Goal: Navigation & Orientation: Find specific page/section

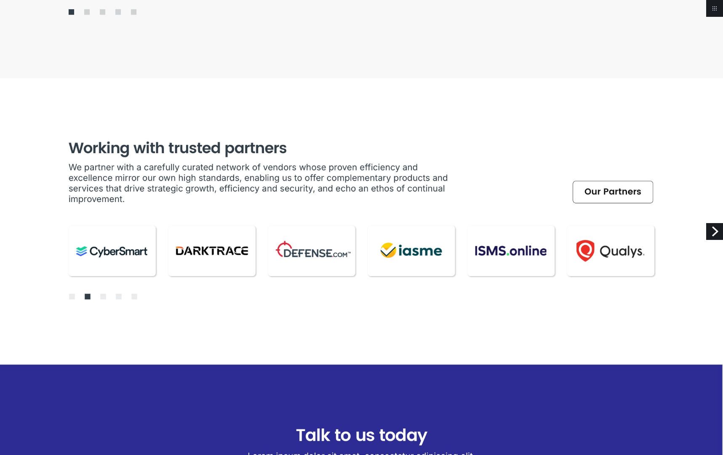
scroll to position [2446, 0]
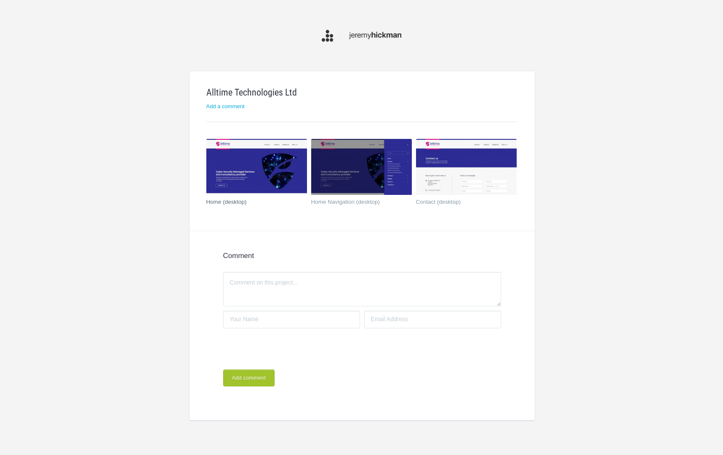
click at [247, 161] on img at bounding box center [256, 167] width 101 height 56
